Goal: Browse casually

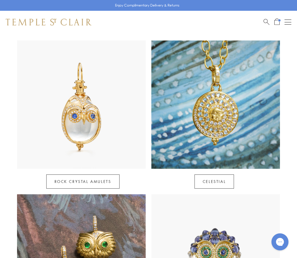
scroll to position [269, 0]
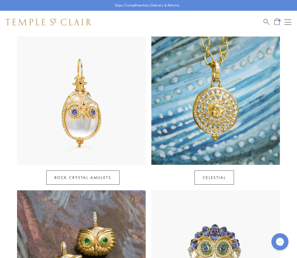
click at [224, 107] on img at bounding box center [215, 101] width 128 height 128
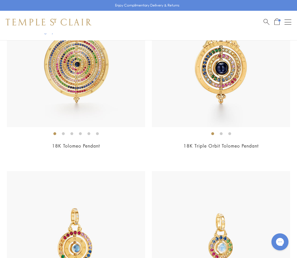
scroll to position [1266, 0]
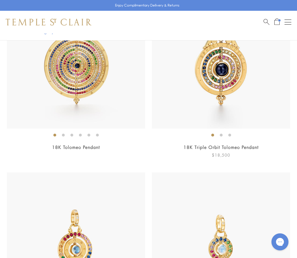
click at [221, 72] on img at bounding box center [221, 60] width 138 height 138
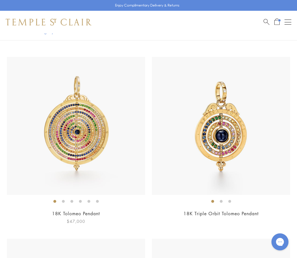
click at [82, 140] on img at bounding box center [76, 126] width 138 height 138
